Goal: Contribute content: Add original content to the website for others to see

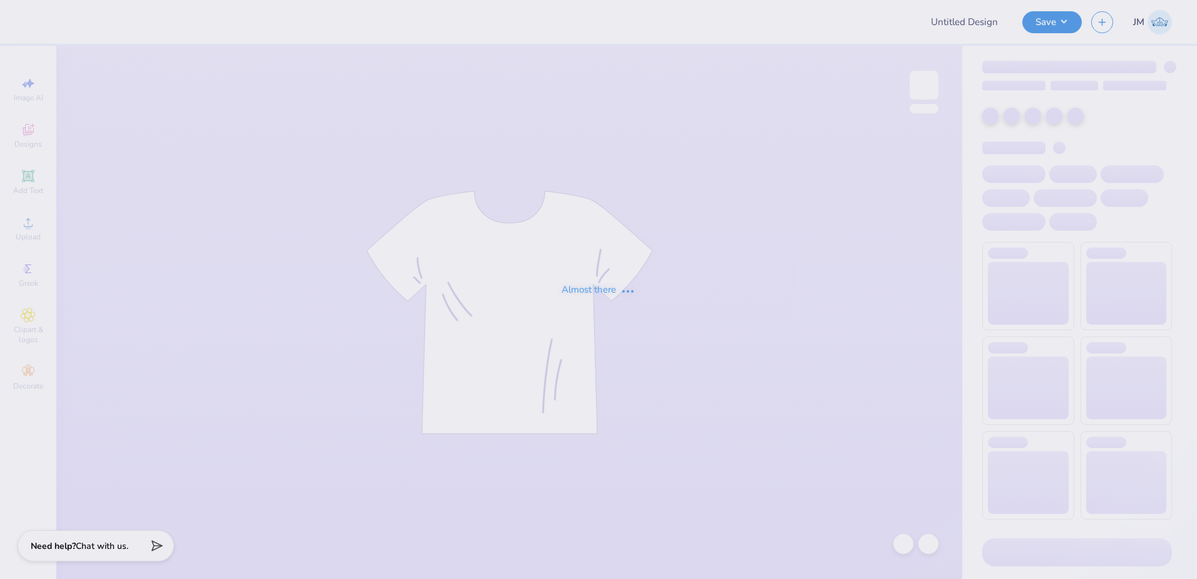
type input "[PERSON_NAME] : [US_STATE] Tech"
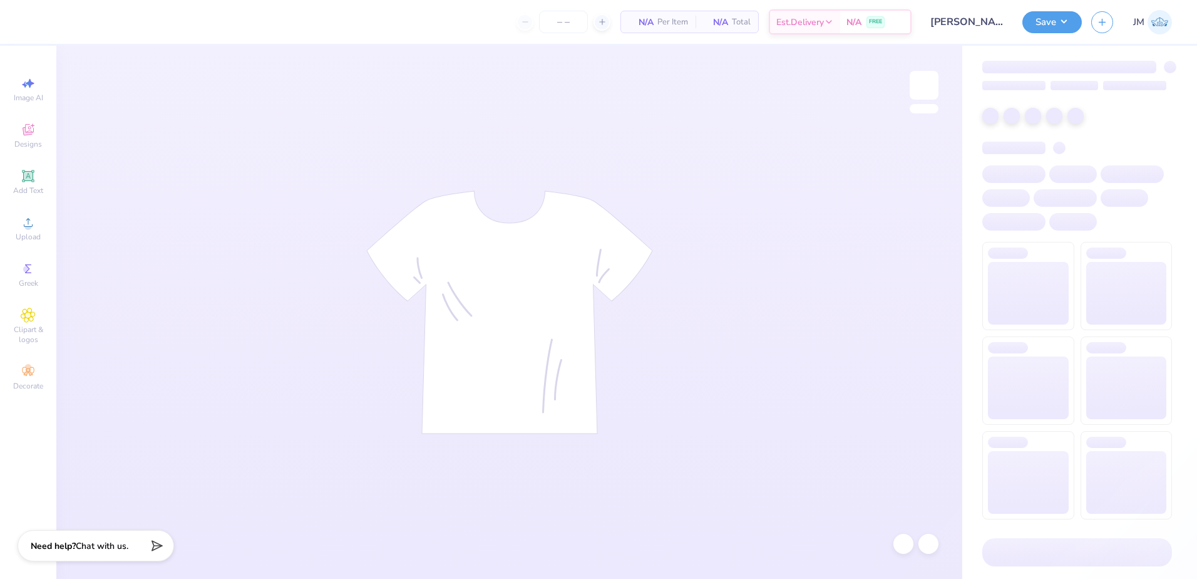
type input "24"
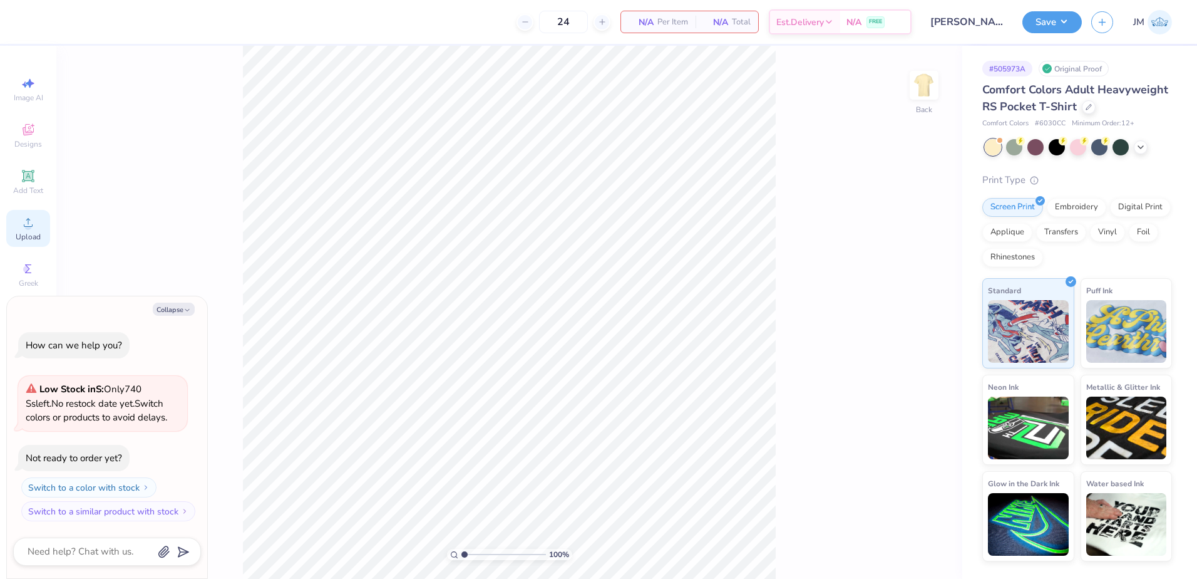
click at [43, 217] on div "Upload" at bounding box center [28, 228] width 44 height 37
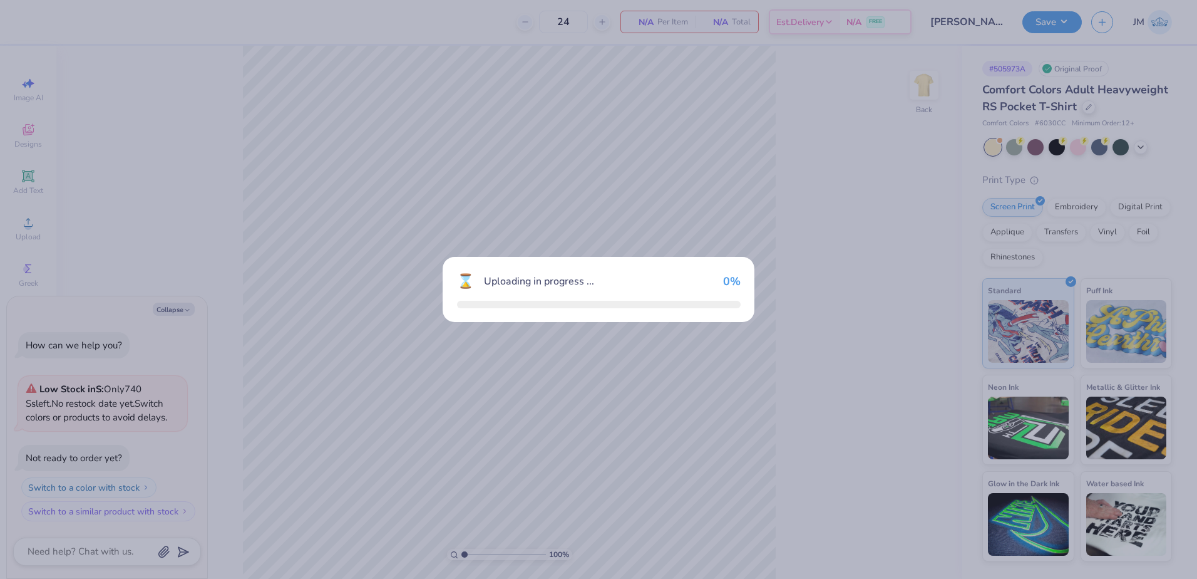
type textarea "x"
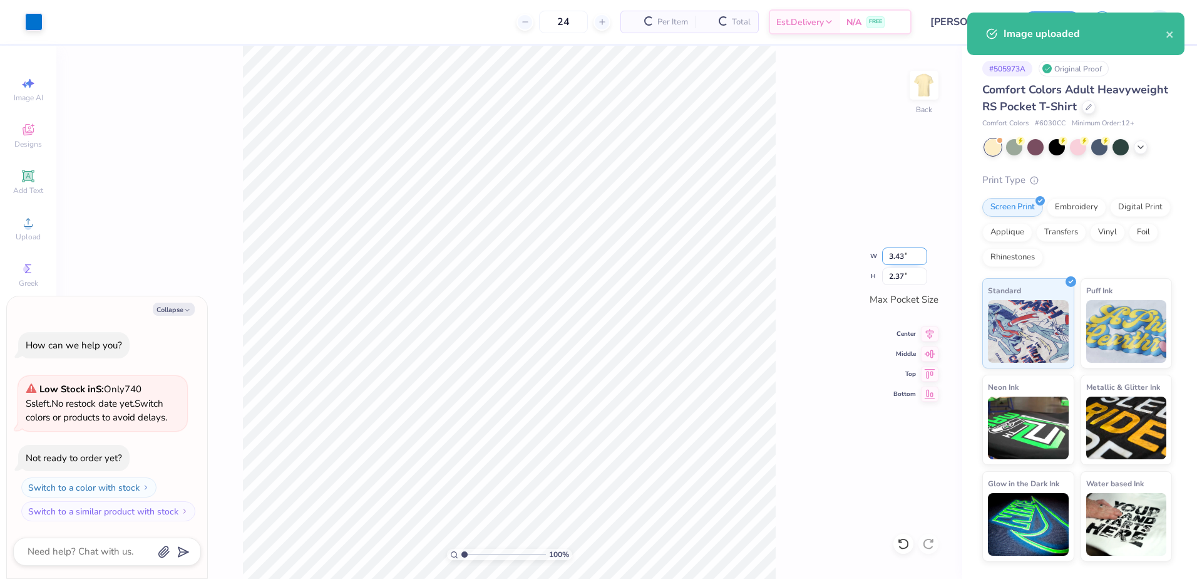
click at [897, 258] on input "3.43" at bounding box center [904, 256] width 45 height 18
type input "3.5"
type textarea "x"
type input "3.50"
type input "2.42"
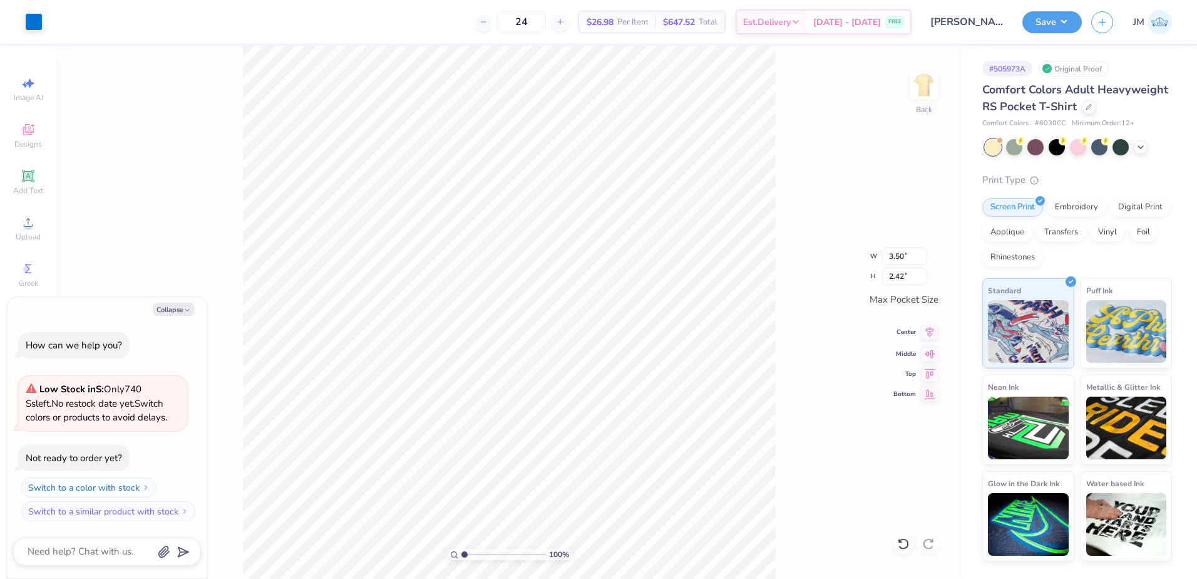
click at [928, 336] on icon at bounding box center [930, 331] width 18 height 15
click at [928, 349] on icon at bounding box center [930, 351] width 18 height 15
click at [925, 78] on img at bounding box center [924, 85] width 50 height 50
click at [24, 232] on span "Upload" at bounding box center [28, 237] width 25 height 10
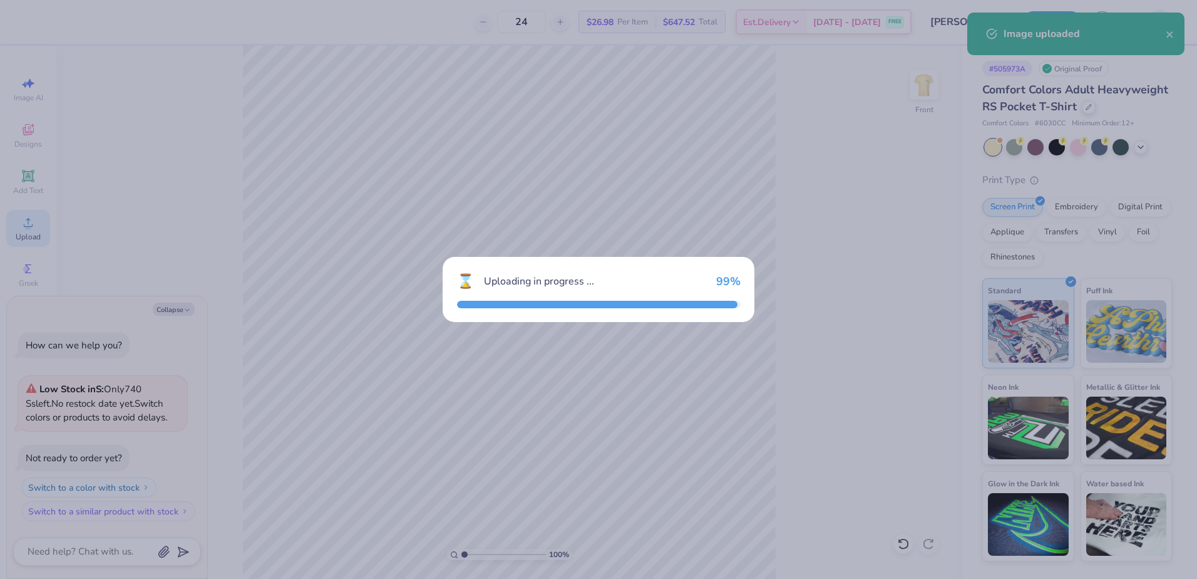
type textarea "x"
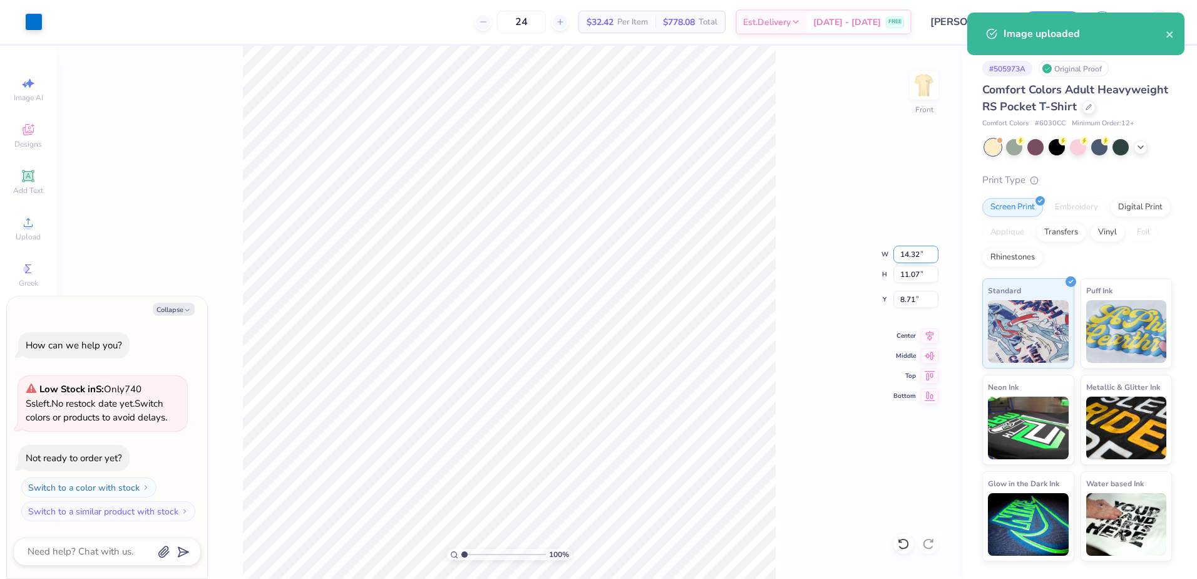
click at [922, 257] on input "14.32" at bounding box center [916, 255] width 45 height 18
type input "12.5"
type textarea "x"
type input "12.50"
type input "9.67"
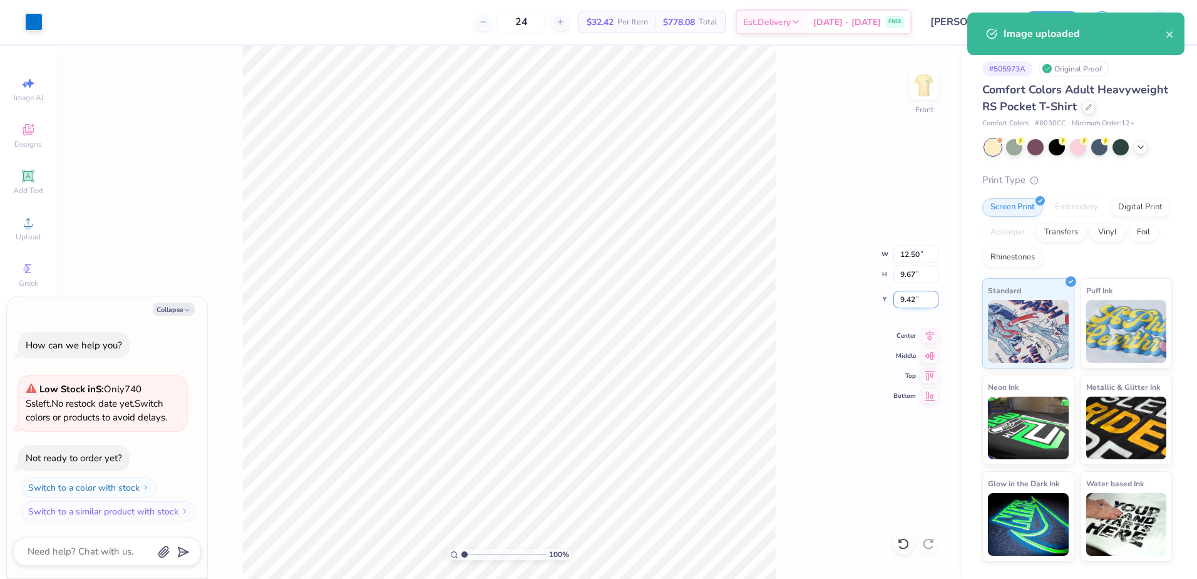
drag, startPoint x: 919, startPoint y: 300, endPoint x: 915, endPoint y: 294, distance: 6.8
click at [918, 298] on input "9.42" at bounding box center [916, 300] width 45 height 18
type input "3"
click at [919, 273] on input "9.67" at bounding box center [916, 275] width 45 height 18
type textarea "x"
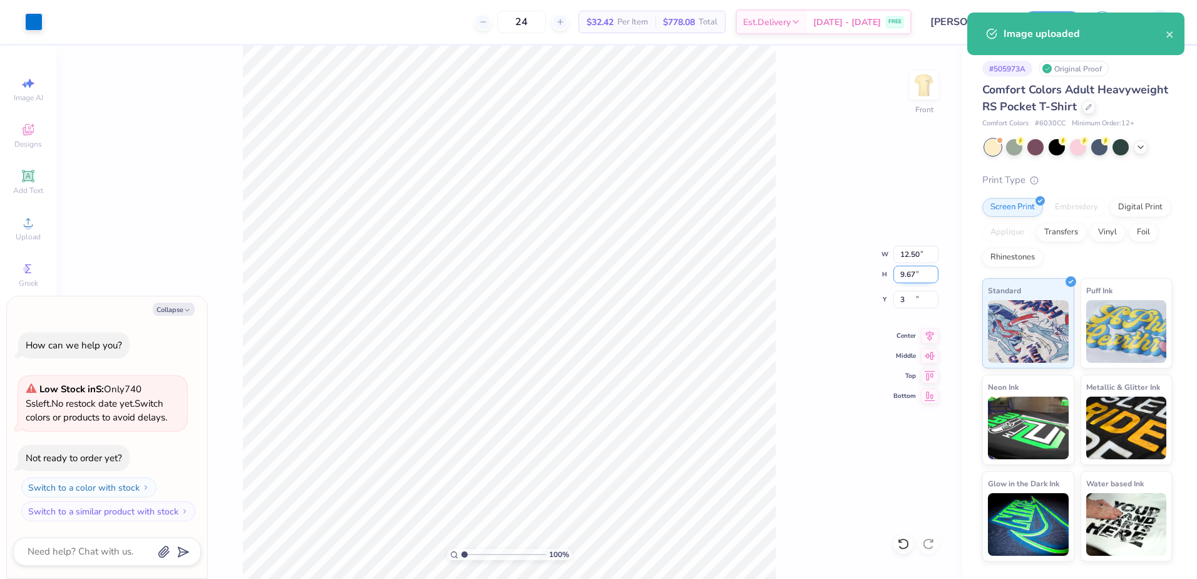
type input "3.00"
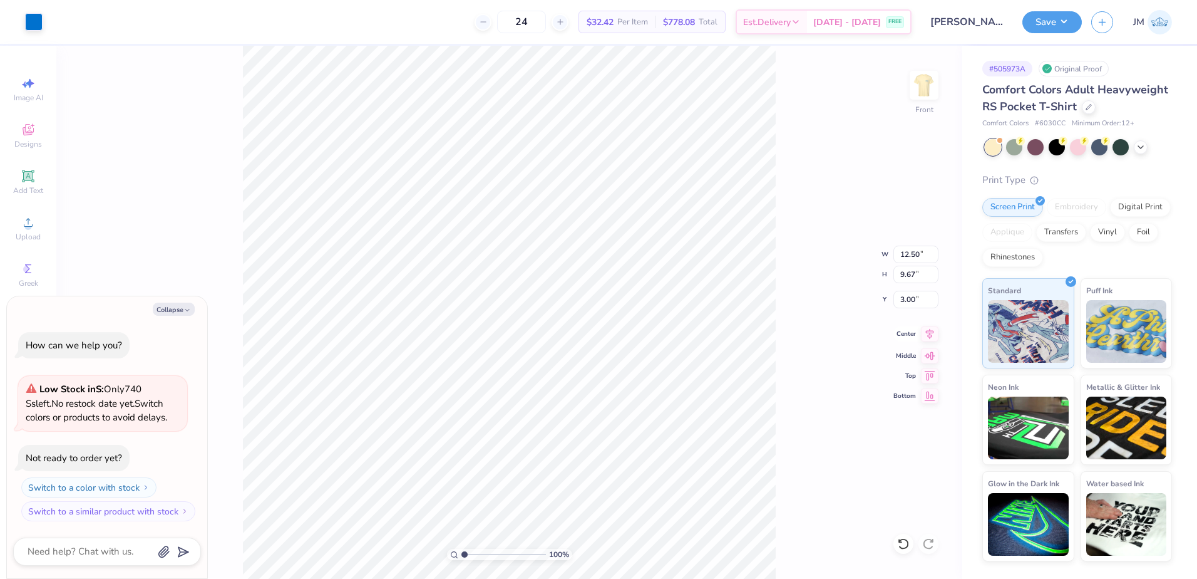
click at [926, 333] on icon at bounding box center [930, 333] width 18 height 15
click at [1060, 17] on button "Save" at bounding box center [1052, 20] width 59 height 22
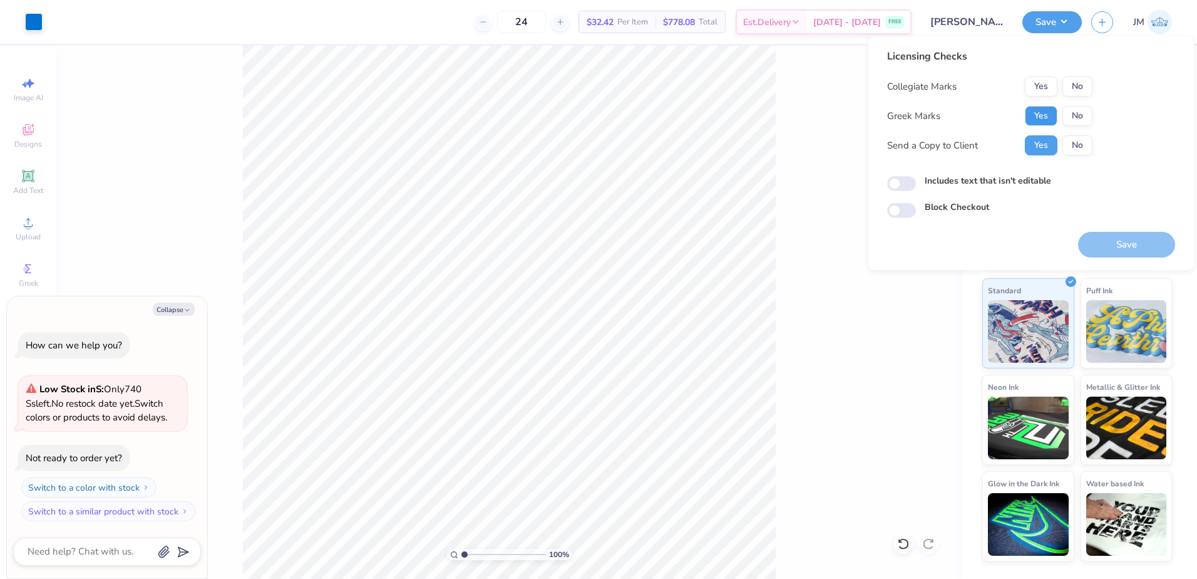
click at [1038, 118] on button "Yes" at bounding box center [1041, 116] width 33 height 20
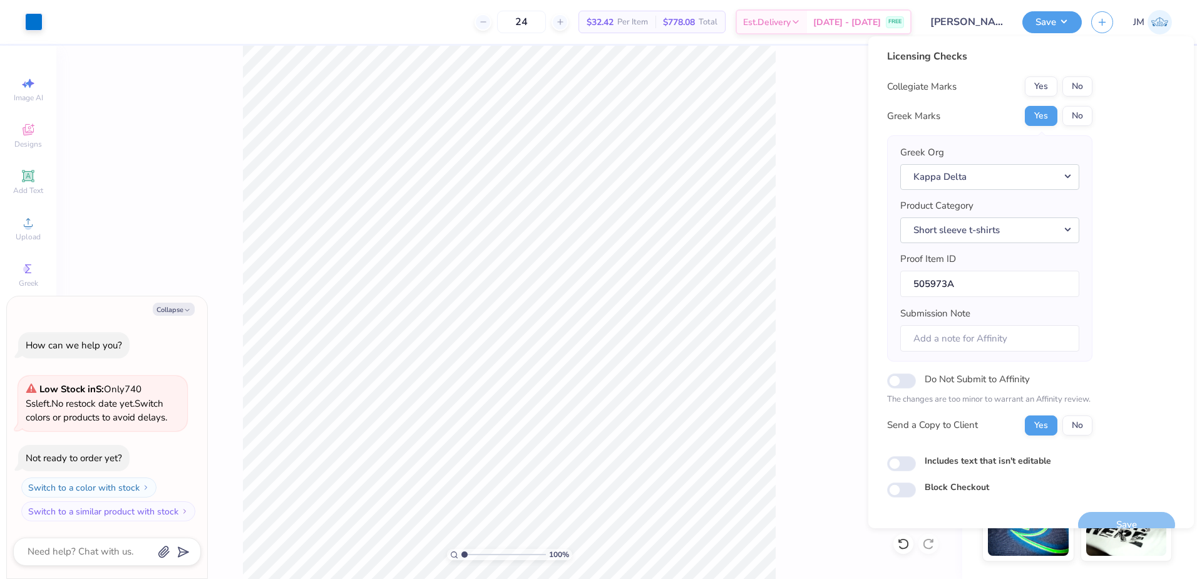
click at [1061, 89] on div "Yes No" at bounding box center [1059, 86] width 68 height 20
click at [1076, 83] on button "No" at bounding box center [1078, 86] width 30 height 20
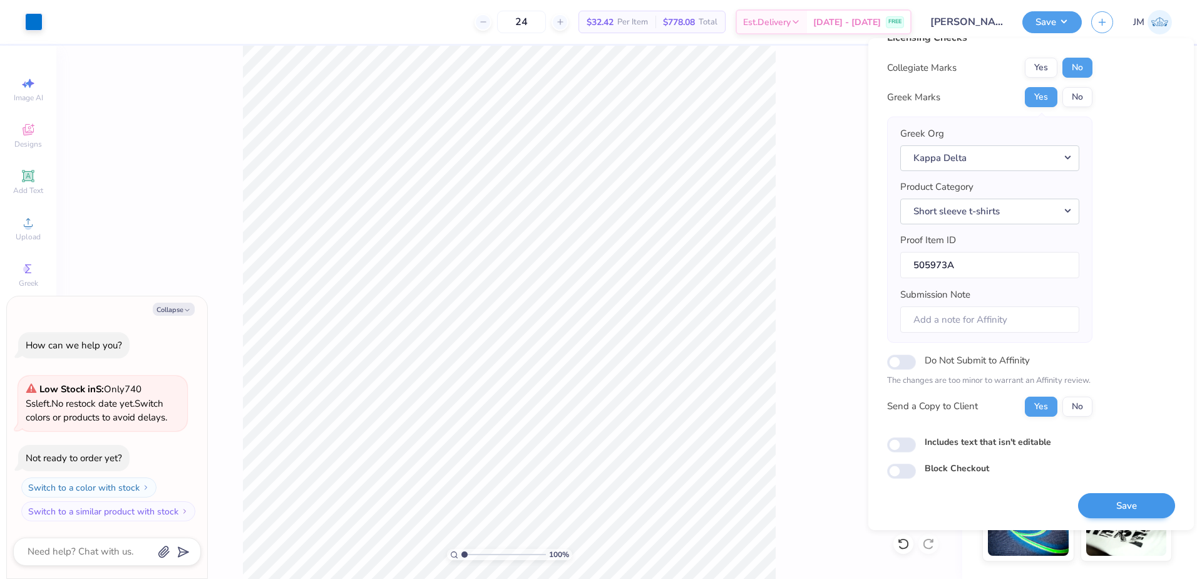
scroll to position [21, 0]
click at [1137, 494] on button "Save" at bounding box center [1126, 505] width 97 height 26
type textarea "x"
